Goal: Task Accomplishment & Management: Use online tool/utility

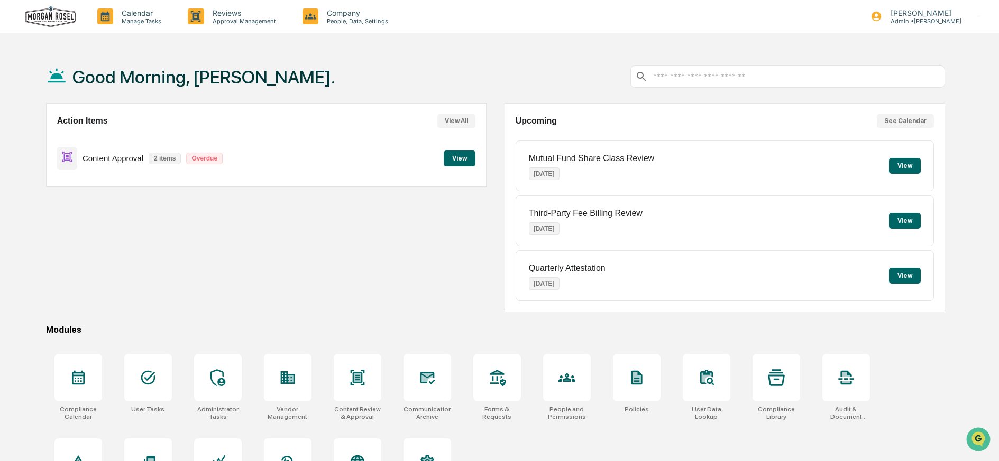
click at [459, 159] on button "View" at bounding box center [460, 159] width 32 height 16
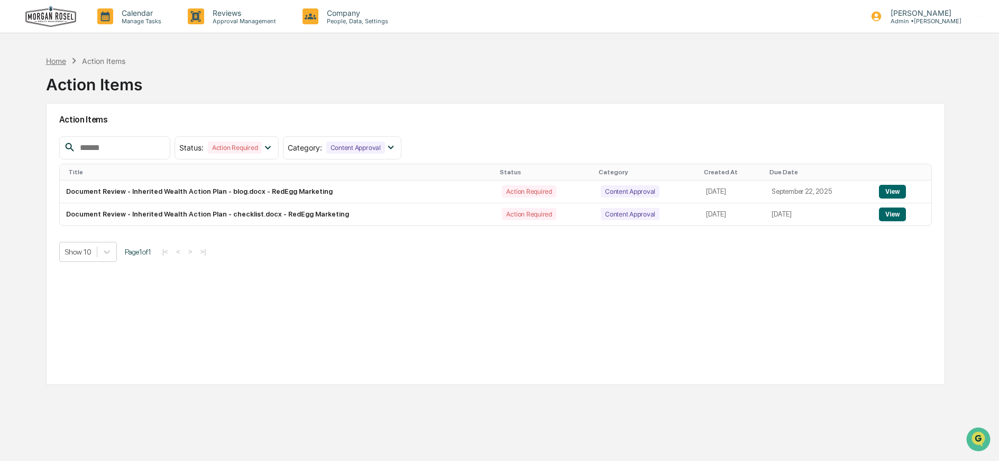
click at [58, 61] on div "Home" at bounding box center [56, 61] width 20 height 9
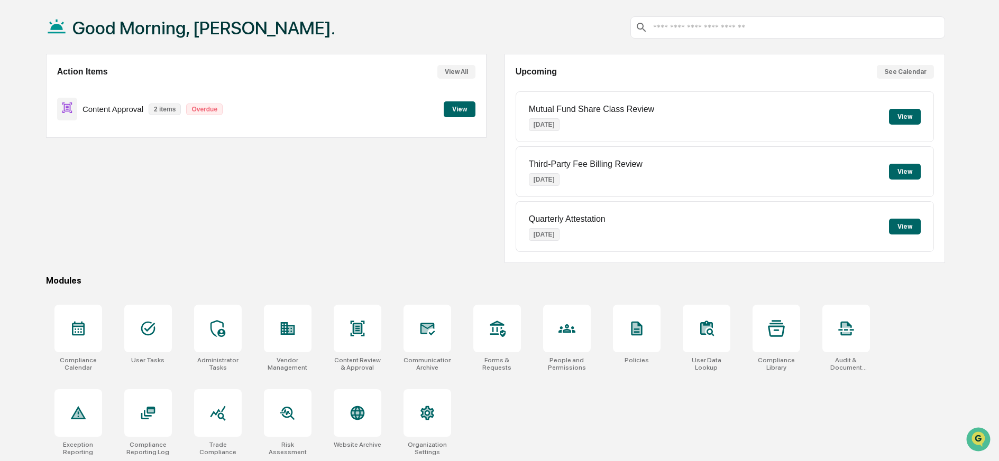
scroll to position [61, 0]
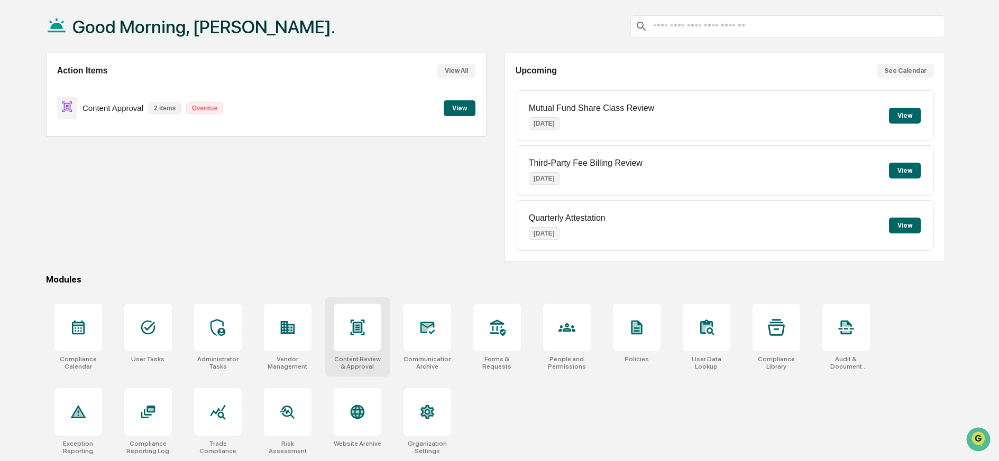
click at [362, 320] on icon at bounding box center [357, 327] width 14 height 15
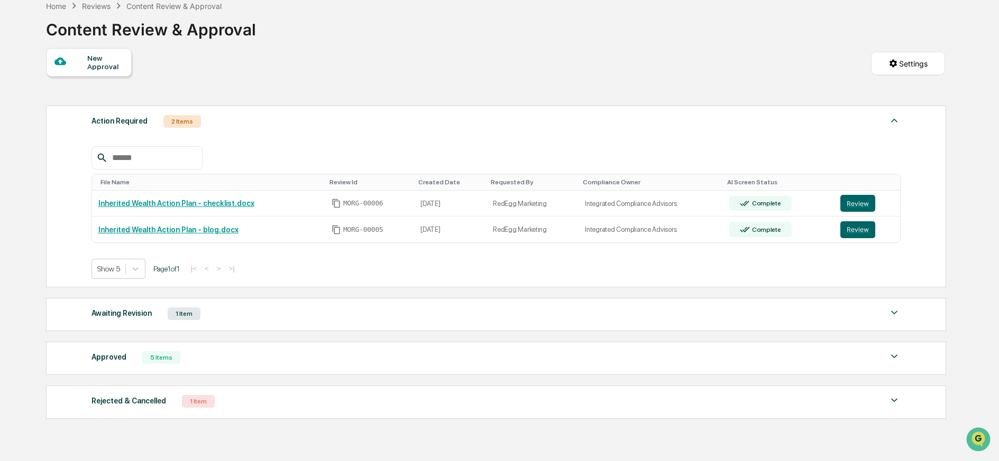
scroll to position [66, 0]
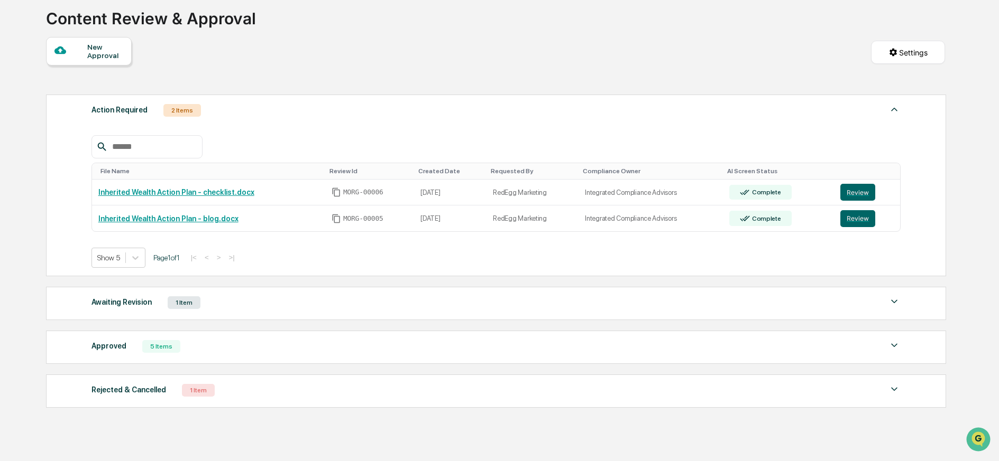
click at [319, 306] on div "Awaiting Revision 1 Item" at bounding box center [495, 302] width 809 height 15
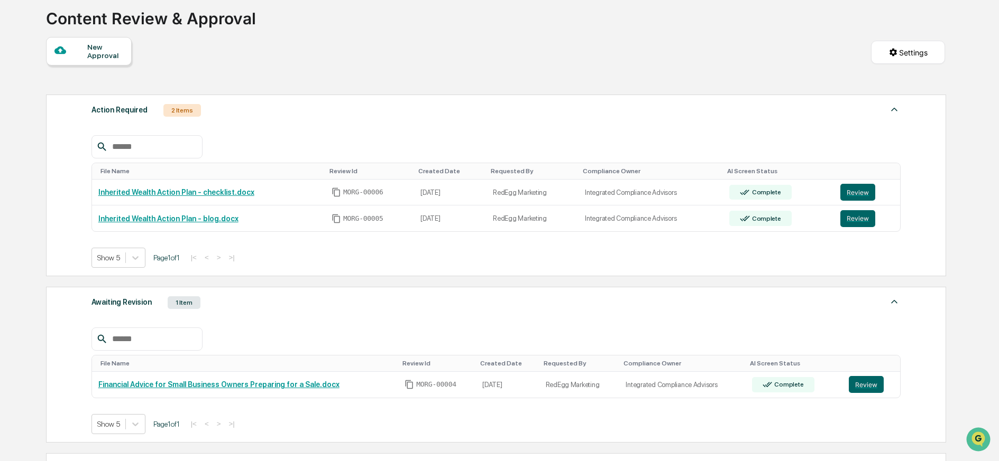
scroll to position [131, 0]
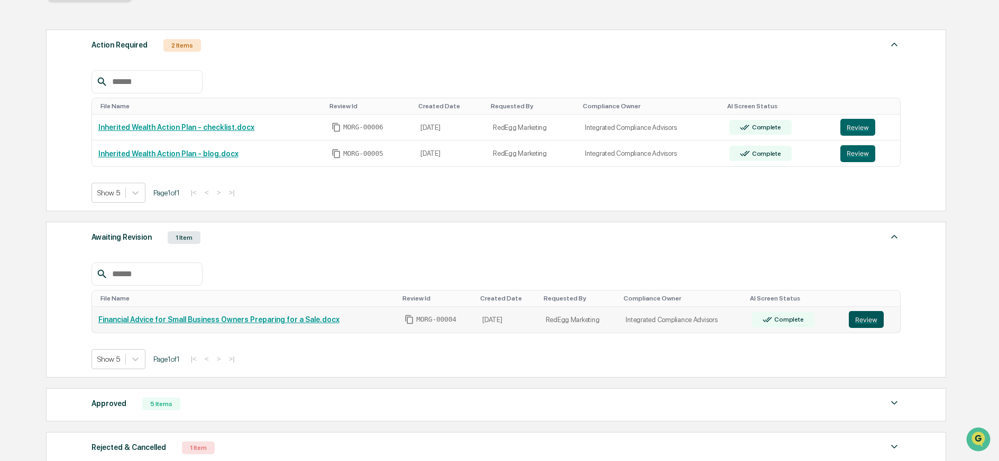
click at [863, 319] on button "Review" at bounding box center [865, 319] width 35 height 17
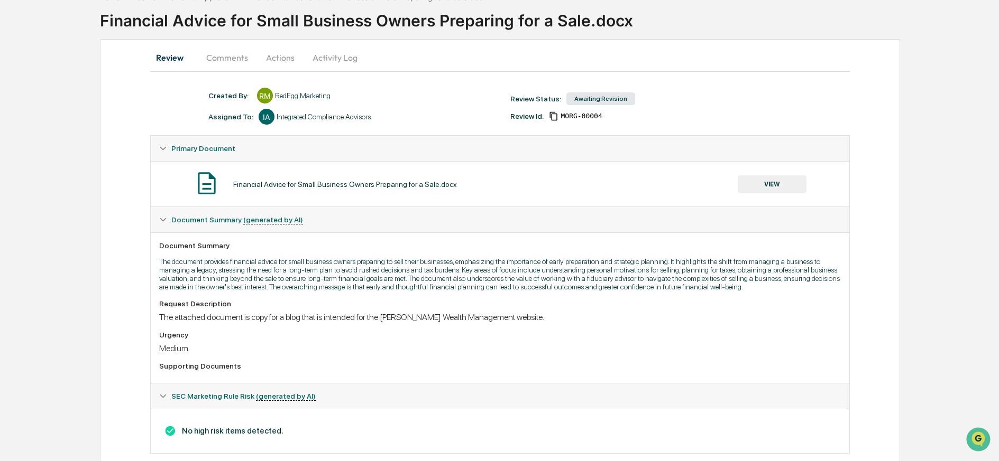
scroll to position [39, 0]
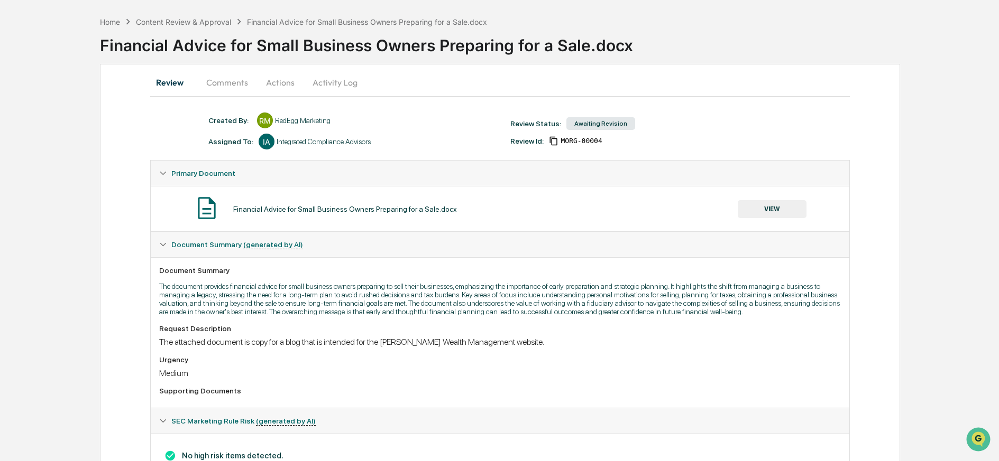
click at [229, 80] on button "Comments" at bounding box center [227, 82] width 59 height 25
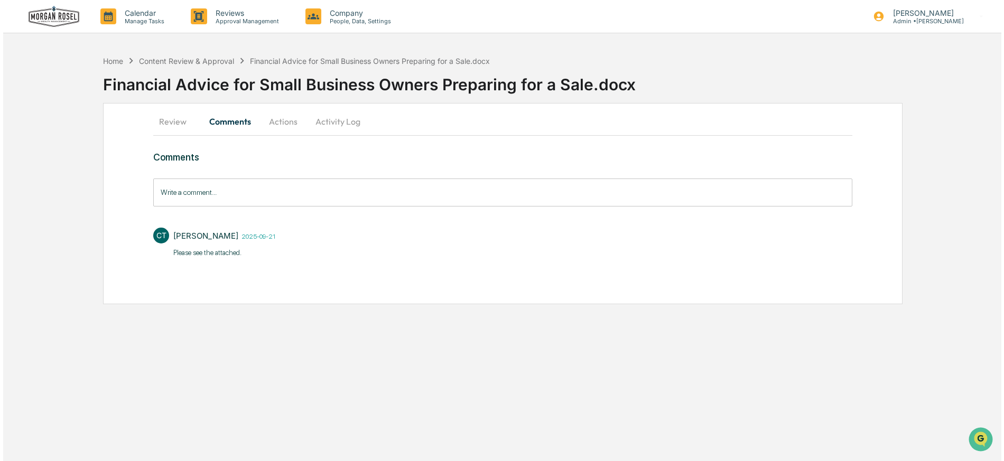
scroll to position [0, 0]
click at [283, 123] on button "Actions" at bounding box center [281, 121] width 48 height 25
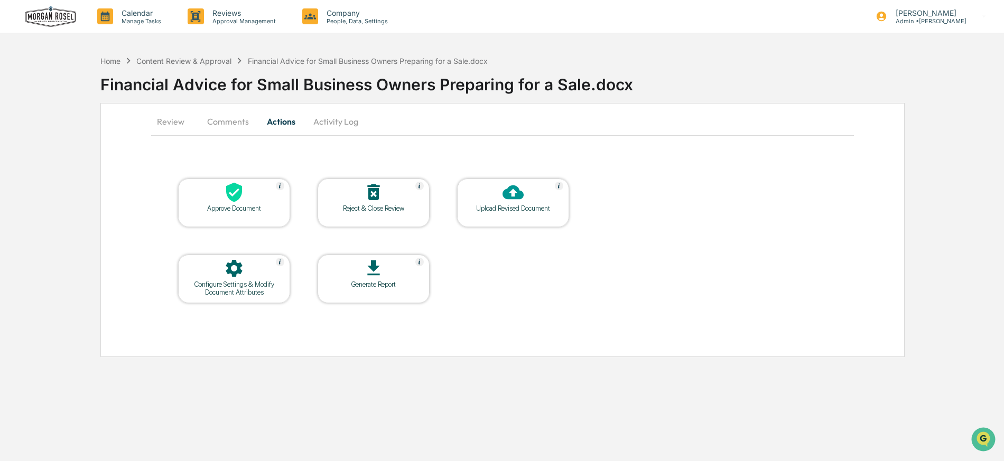
click at [331, 121] on button "Activity Log" at bounding box center [336, 121] width 62 height 25
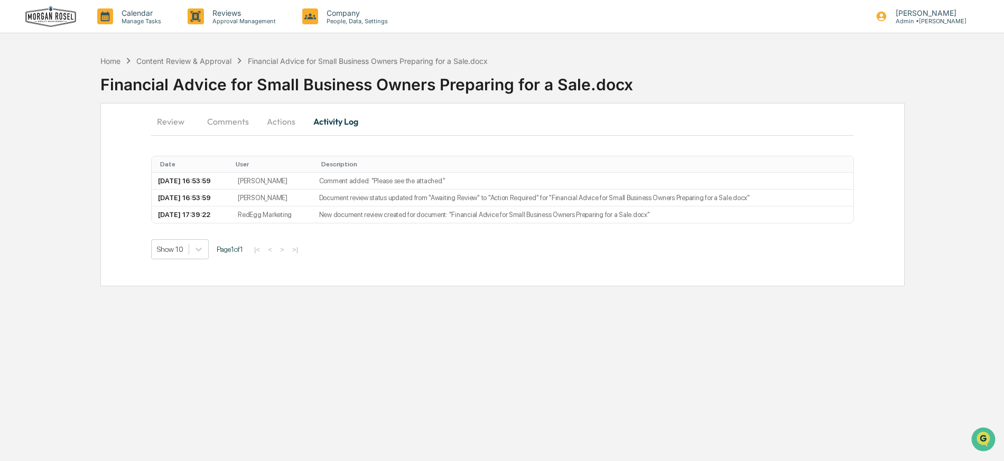
click at [170, 122] on button "Review" at bounding box center [175, 121] width 48 height 25
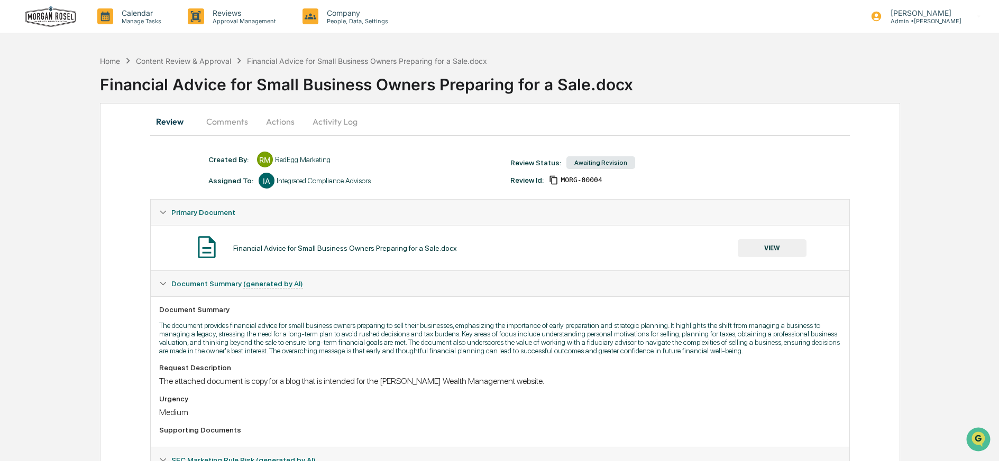
click at [275, 122] on button "Actions" at bounding box center [280, 121] width 48 height 25
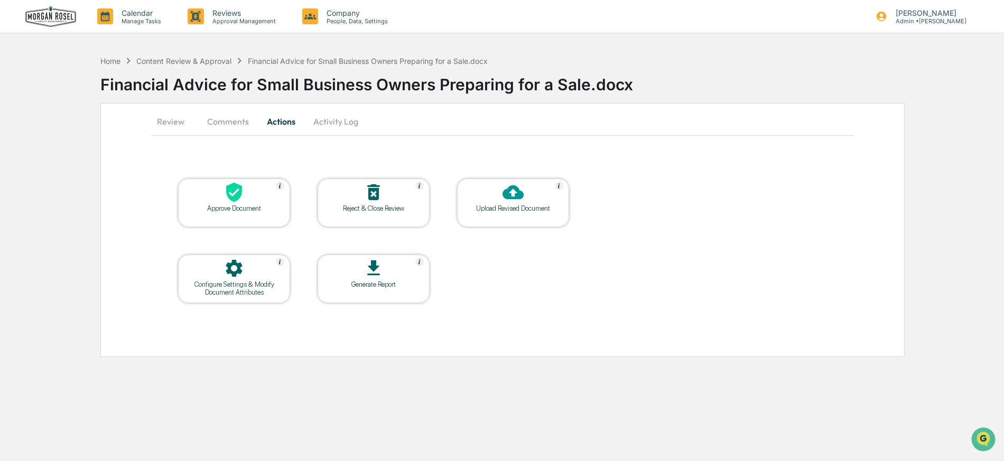
click at [171, 121] on button "Review" at bounding box center [175, 121] width 48 height 25
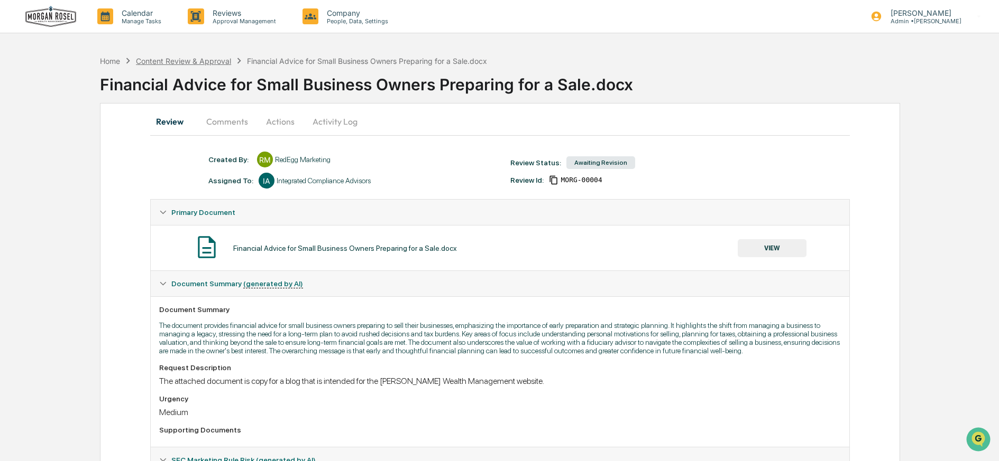
click at [178, 62] on div "Content Review & Approval" at bounding box center [183, 61] width 95 height 9
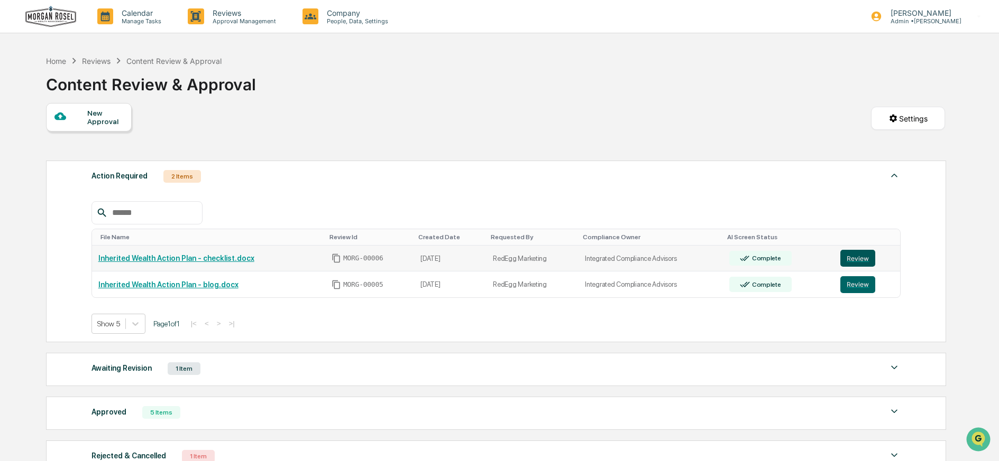
click at [852, 258] on button "Review" at bounding box center [857, 258] width 35 height 17
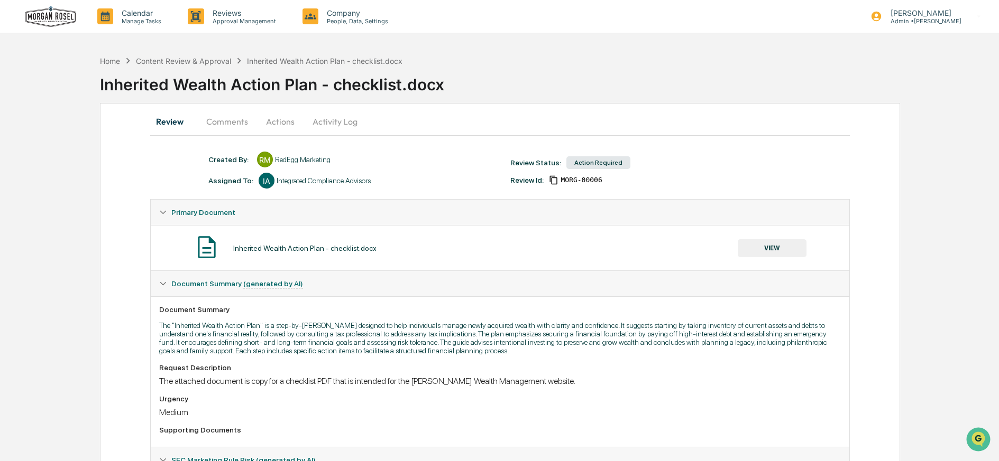
click at [775, 248] on button "VIEW" at bounding box center [771, 248] width 69 height 18
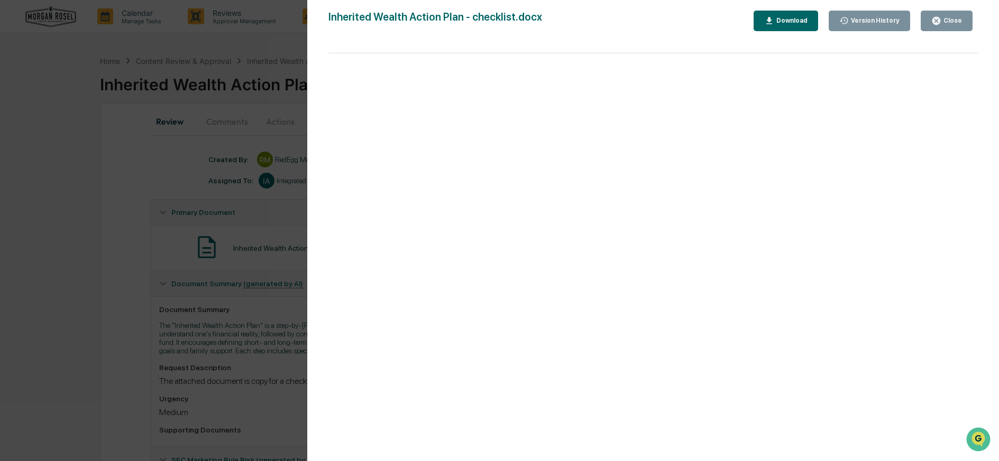
click at [798, 19] on div "Download" at bounding box center [790, 20] width 33 height 7
